Goal: Check status: Check status

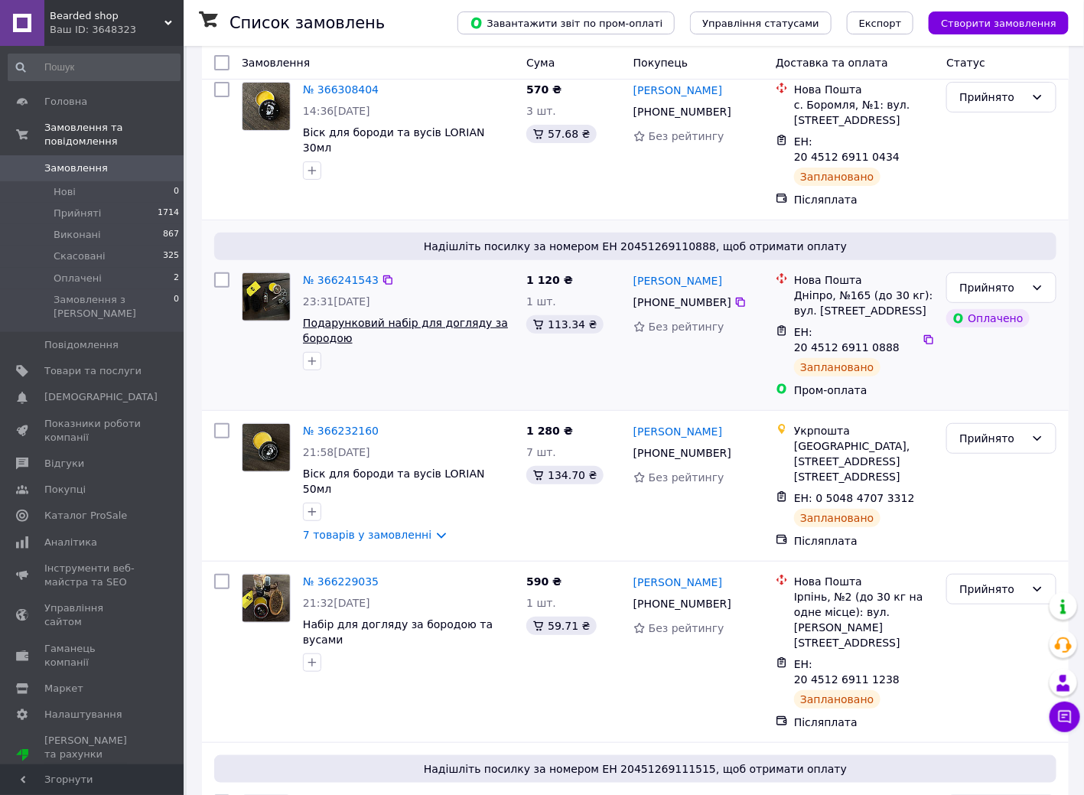
scroll to position [76, 0]
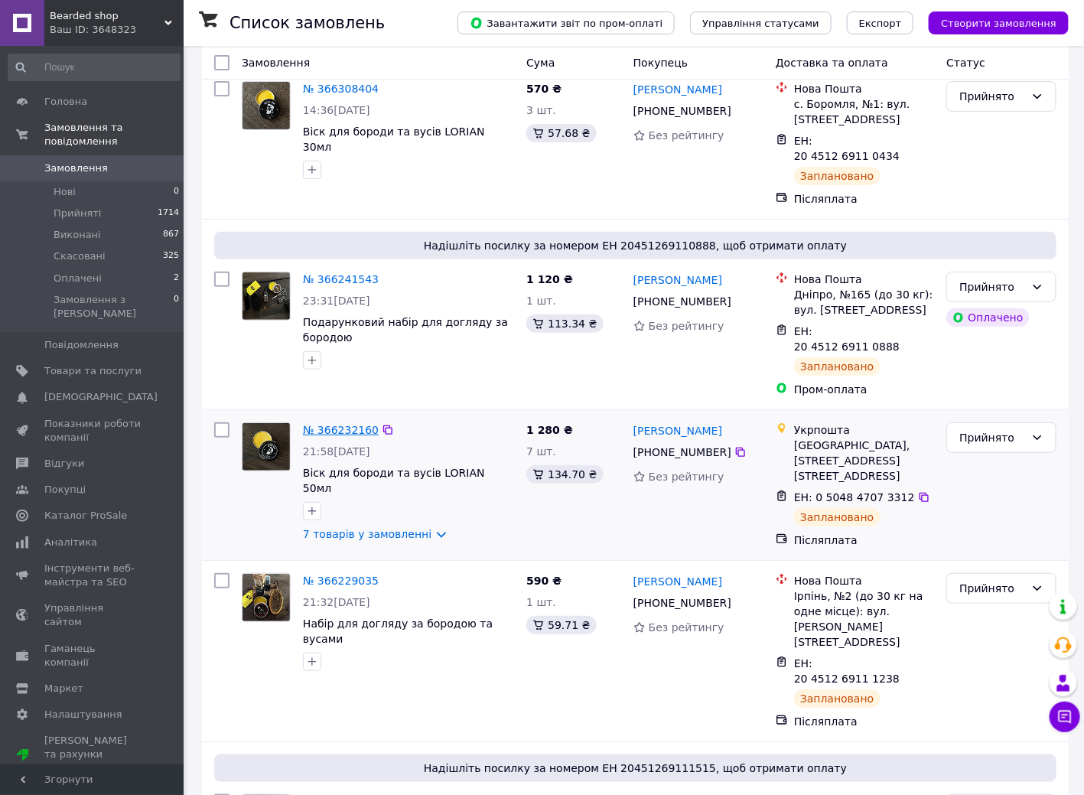
click at [333, 424] on link "№ 366232160" at bounding box center [341, 430] width 76 height 12
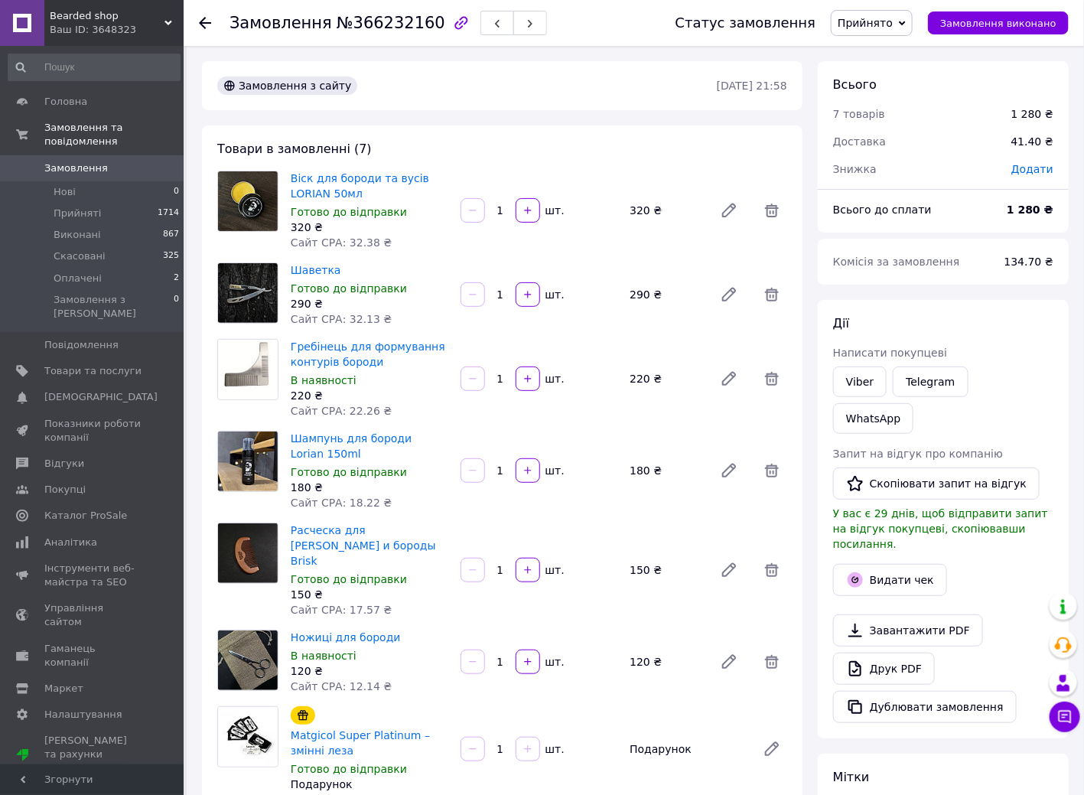
click at [207, 18] on icon at bounding box center [205, 23] width 12 height 12
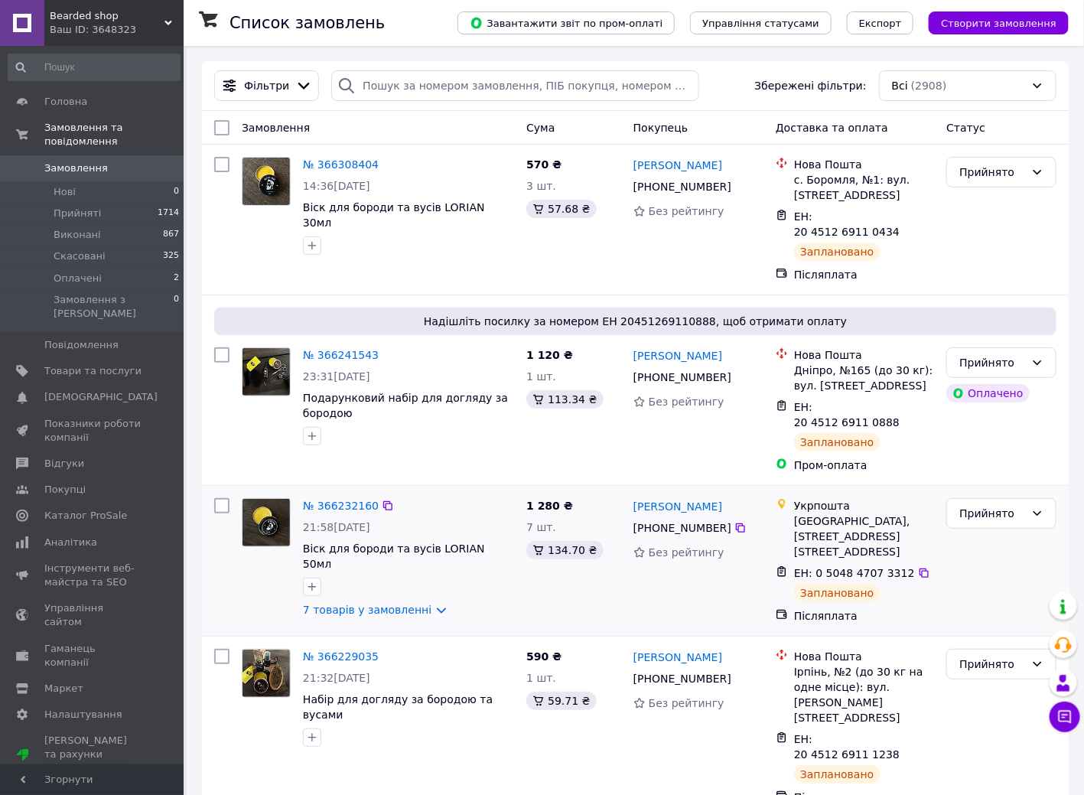
click at [443, 497] on div "№ 366232160" at bounding box center [408, 506] width 214 height 18
click at [422, 497] on div "№ 366232160" at bounding box center [408, 506] width 214 height 18
click at [481, 575] on div at bounding box center [408, 587] width 217 height 24
click at [448, 575] on div at bounding box center [408, 587] width 217 height 24
click at [457, 497] on div "№ 366232160" at bounding box center [408, 506] width 214 height 18
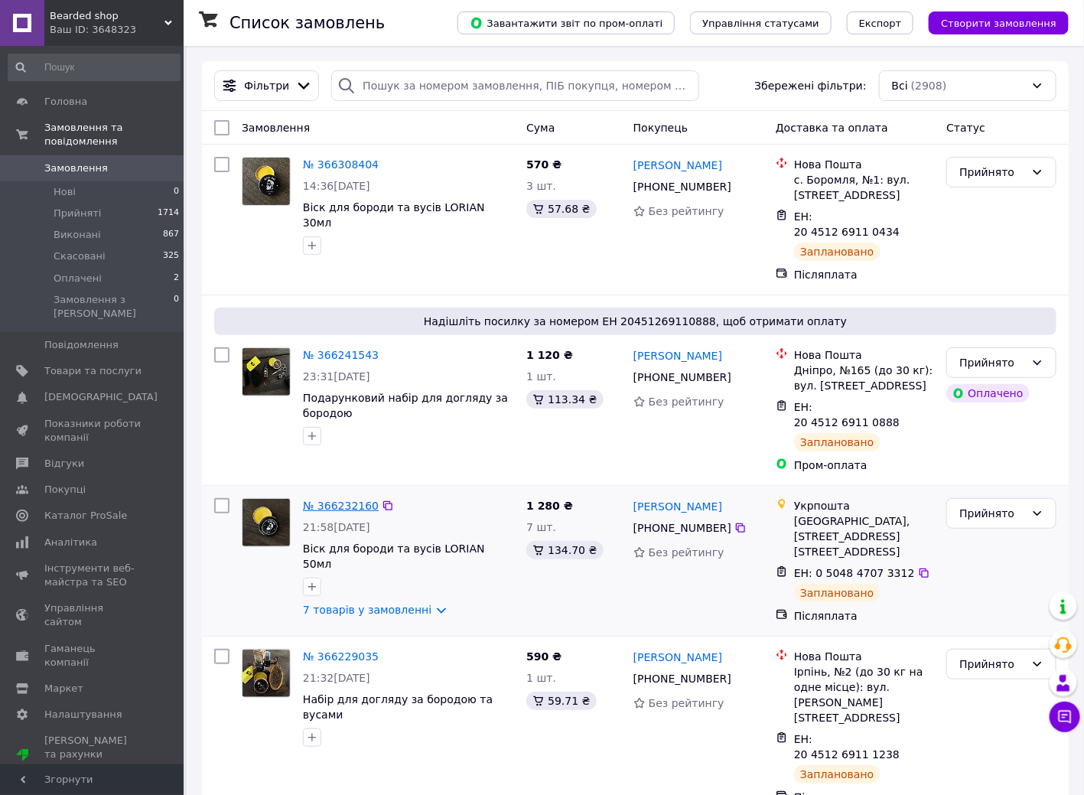
click at [352, 500] on link "№ 366232160" at bounding box center [341, 506] width 76 height 12
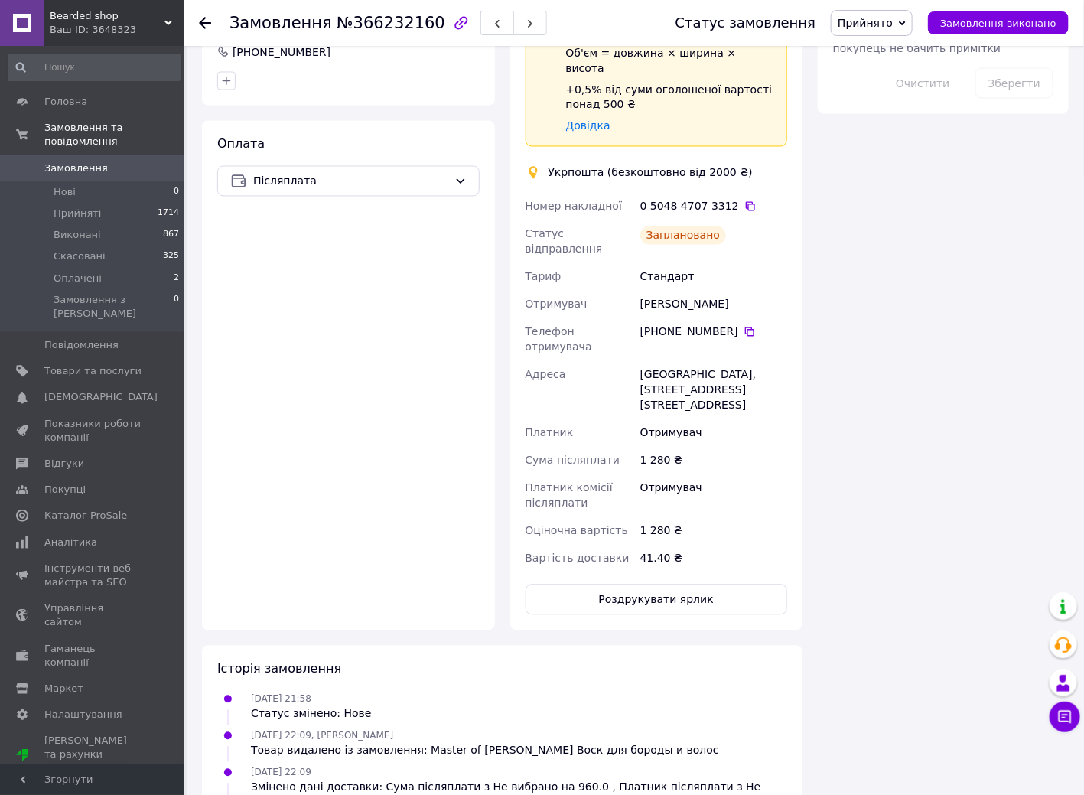
scroll to position [995, 0]
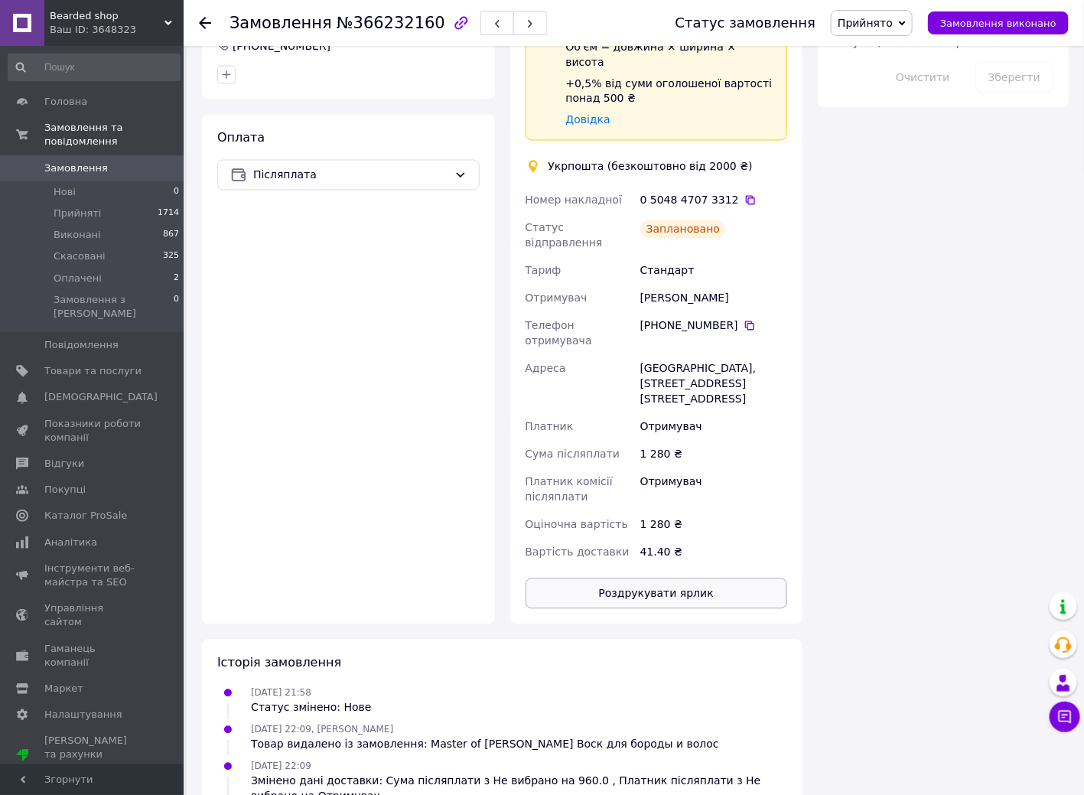
click at [680, 578] on button "Роздрукувати ярлик" at bounding box center [657, 593] width 262 height 31
